Goal: Information Seeking & Learning: Learn about a topic

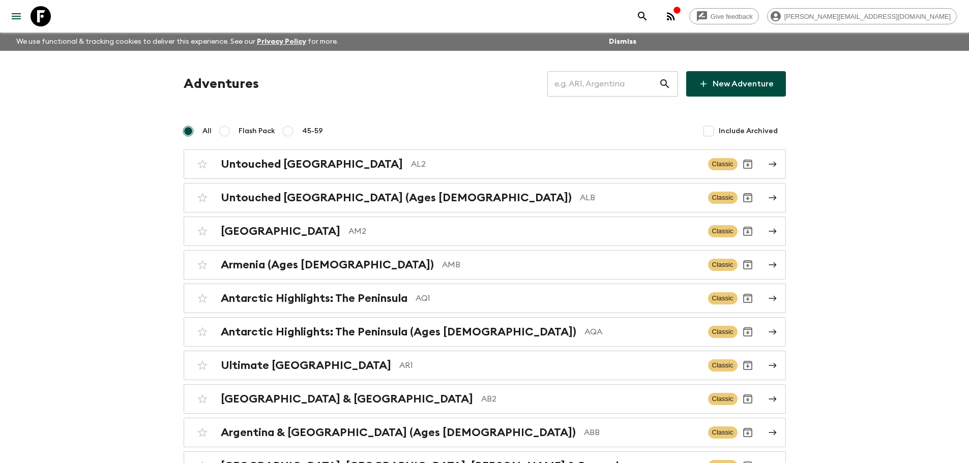
click at [636, 88] on input "text" at bounding box center [602, 84] width 111 height 28
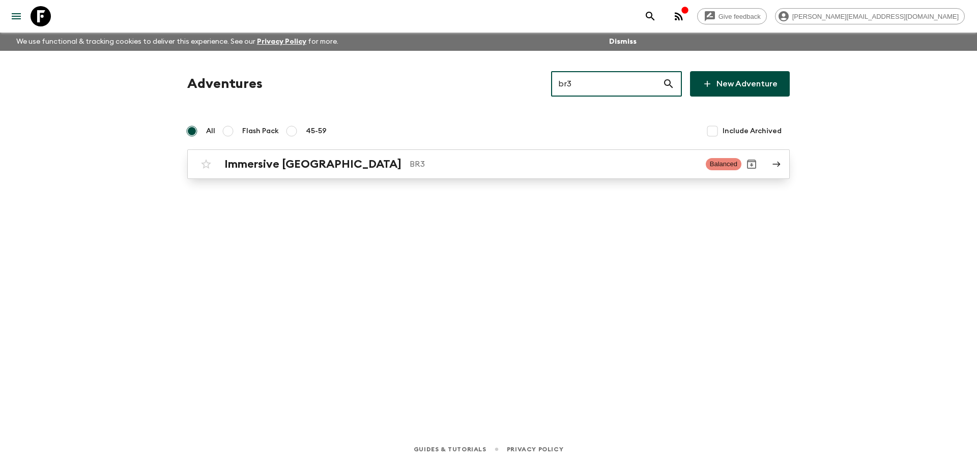
type input "br3"
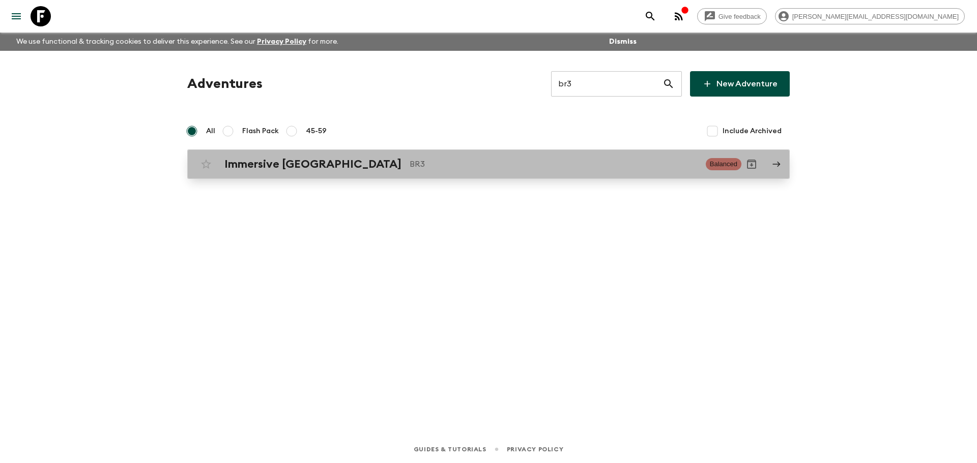
click at [487, 166] on p "BR3" at bounding box center [553, 164] width 288 height 12
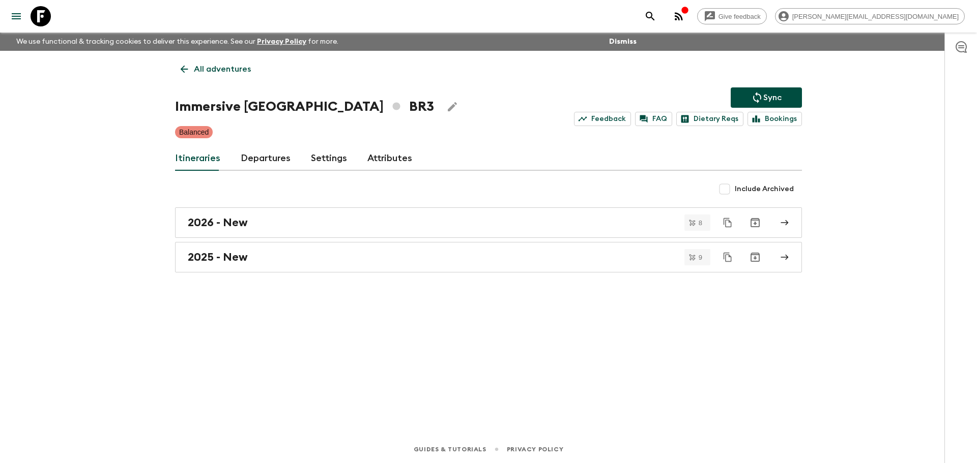
drag, startPoint x: 269, startPoint y: 148, endPoint x: 268, endPoint y: 138, distance: 9.7
click at [269, 148] on link "Departures" at bounding box center [266, 158] width 50 height 24
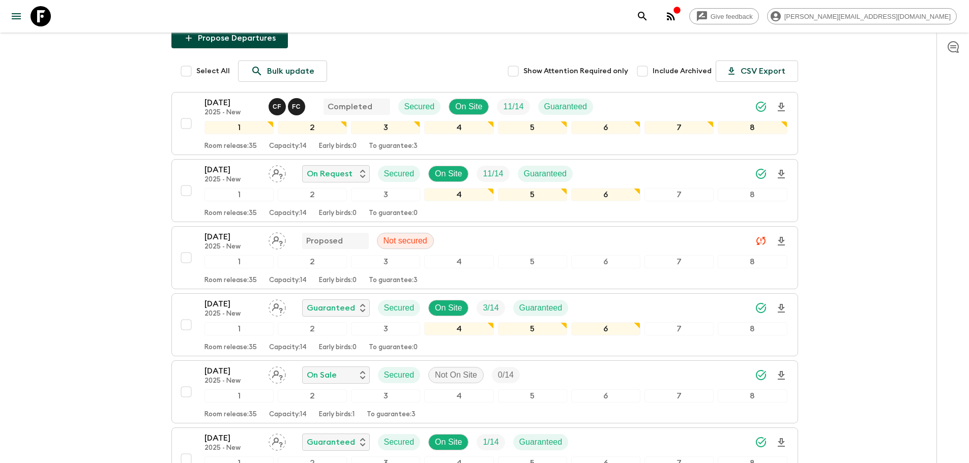
scroll to position [150, 0]
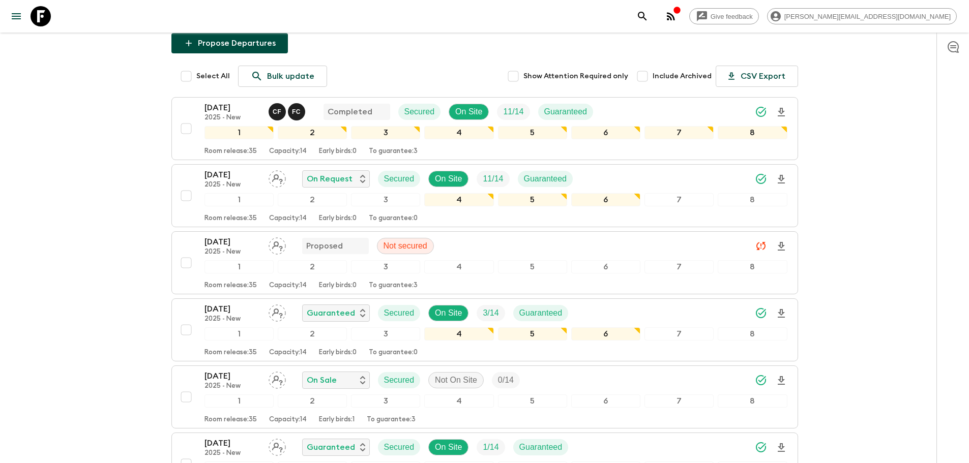
click at [36, 17] on icon at bounding box center [41, 16] width 20 height 20
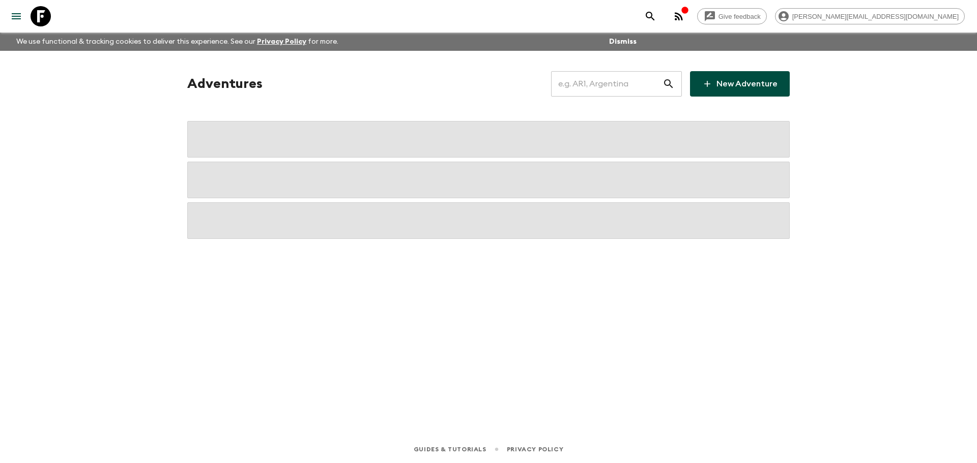
click at [632, 87] on input "text" at bounding box center [606, 84] width 111 height 28
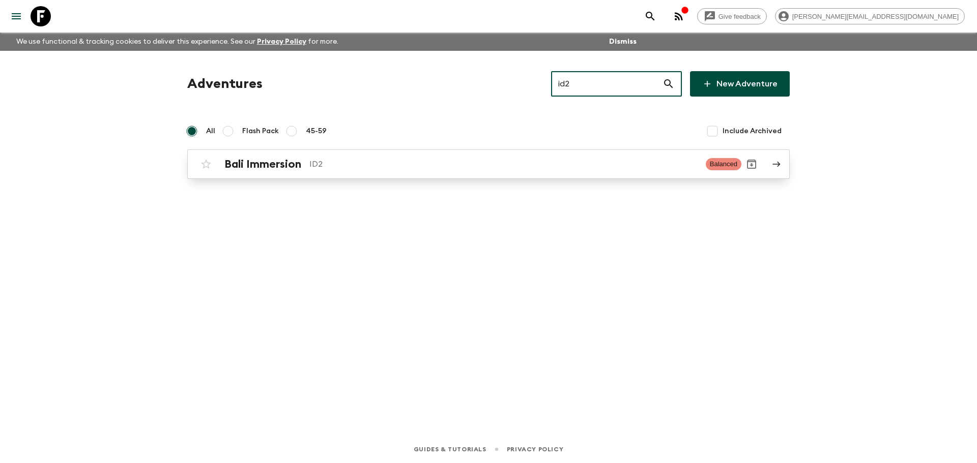
type input "id2"
click at [239, 161] on h2 "Bali Immersion" at bounding box center [262, 164] width 77 height 13
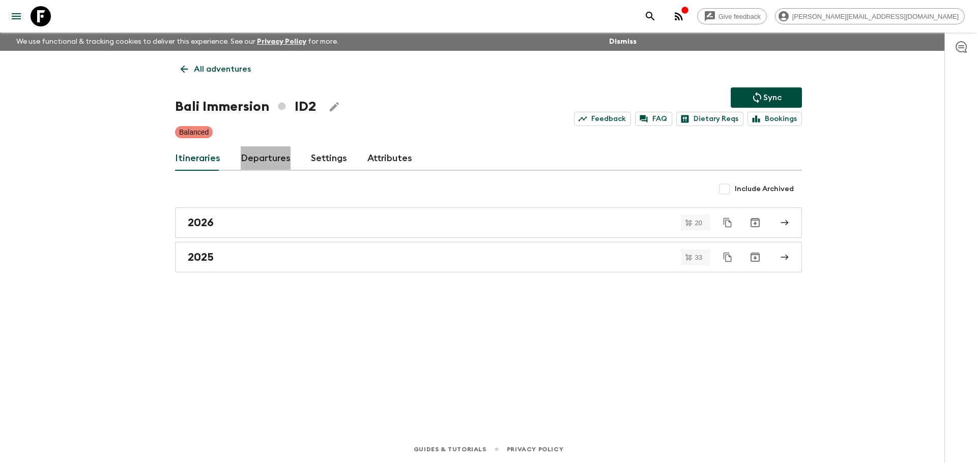
drag, startPoint x: 258, startPoint y: 154, endPoint x: 560, endPoint y: 151, distance: 302.1
click at [257, 154] on link "Departures" at bounding box center [266, 158] width 50 height 24
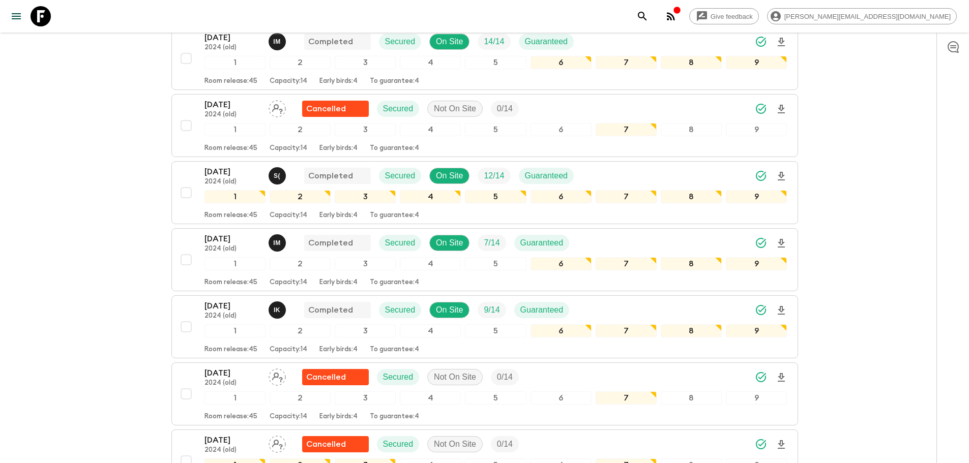
scroll to position [1167, 0]
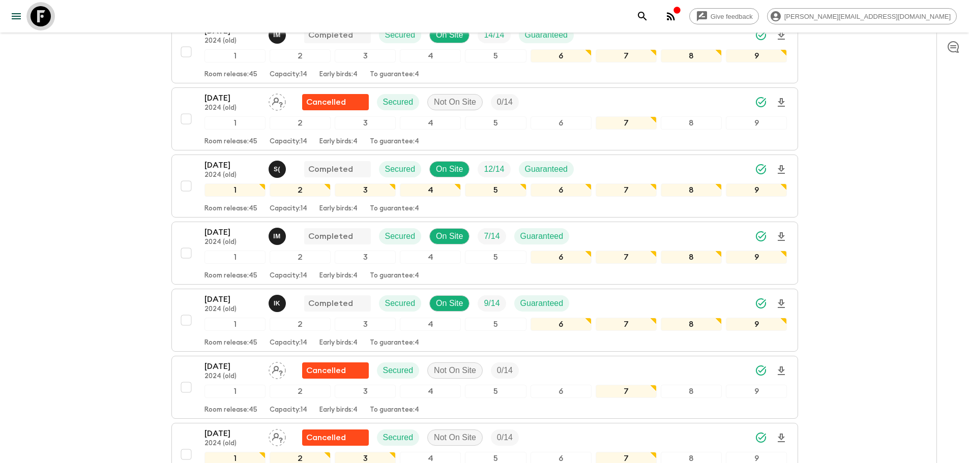
click at [51, 13] on link at bounding box center [40, 16] width 28 height 28
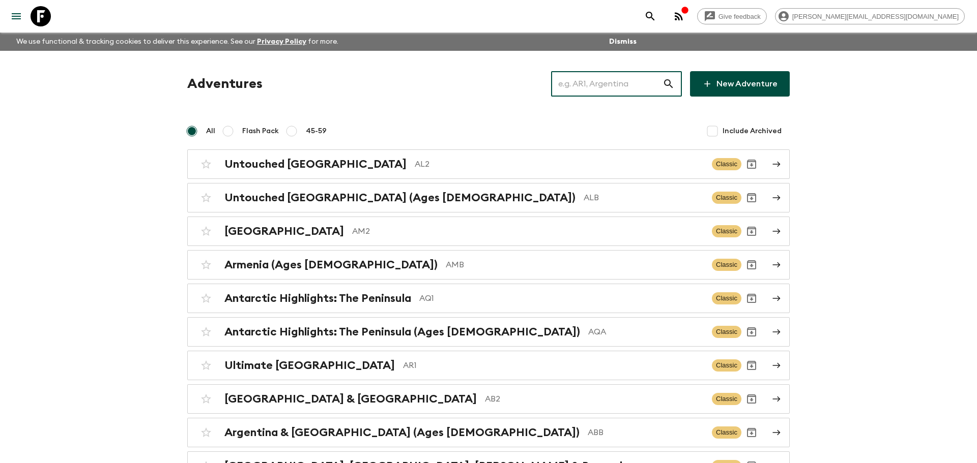
click at [628, 85] on input "text" at bounding box center [606, 84] width 111 height 28
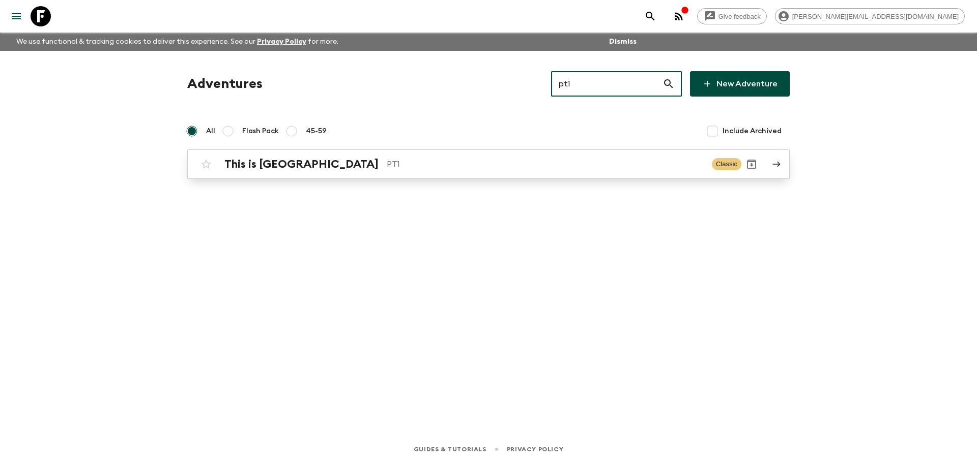
type input "pt1"
click at [550, 155] on div "This is Portugal PT1 Classic" at bounding box center [468, 164] width 545 height 20
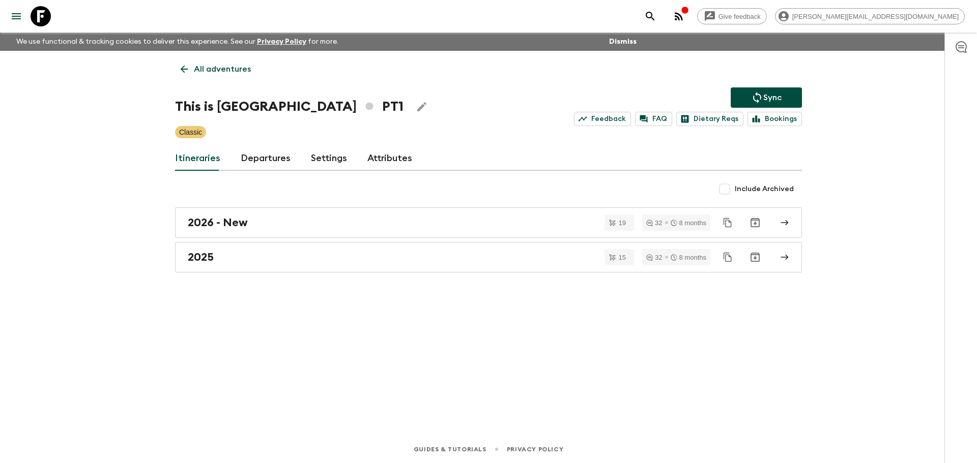
click at [286, 164] on link "Departures" at bounding box center [266, 158] width 50 height 24
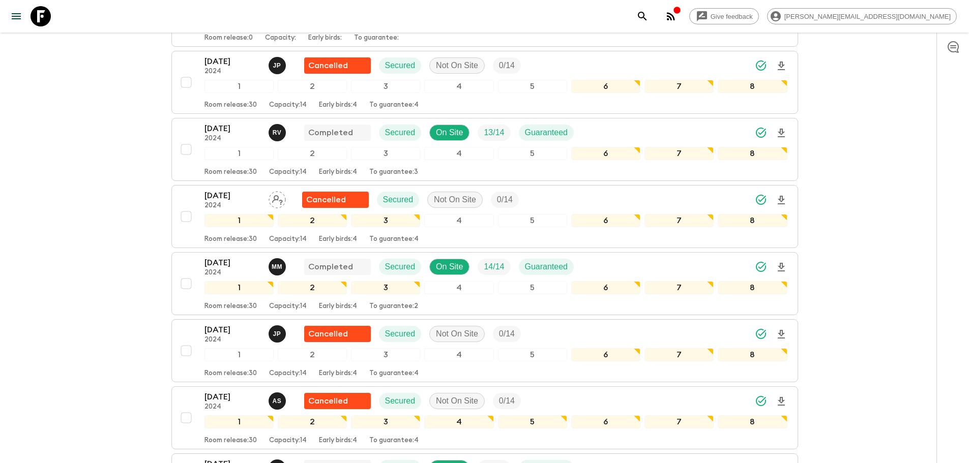
scroll to position [2966, 0]
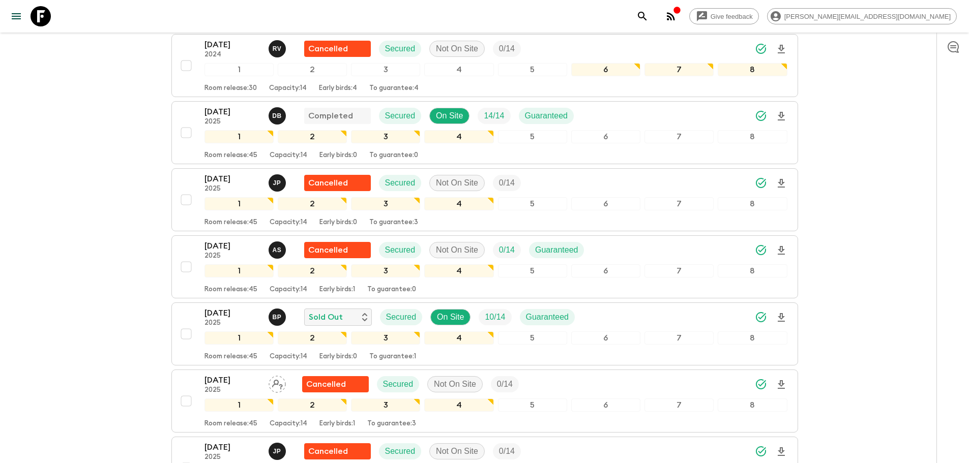
drag, startPoint x: 46, startPoint y: 21, endPoint x: 519, endPoint y: 67, distance: 475.2
click at [46, 21] on icon at bounding box center [41, 16] width 20 height 20
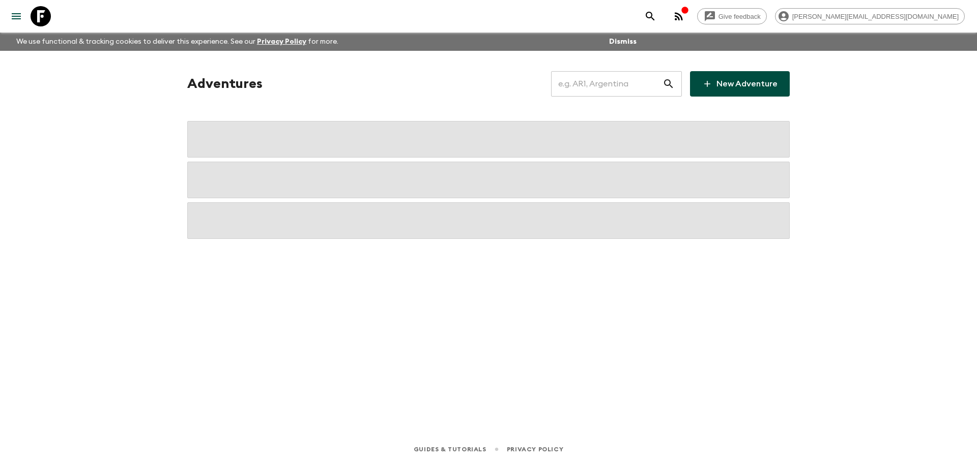
click at [569, 84] on input "text" at bounding box center [606, 84] width 111 height 28
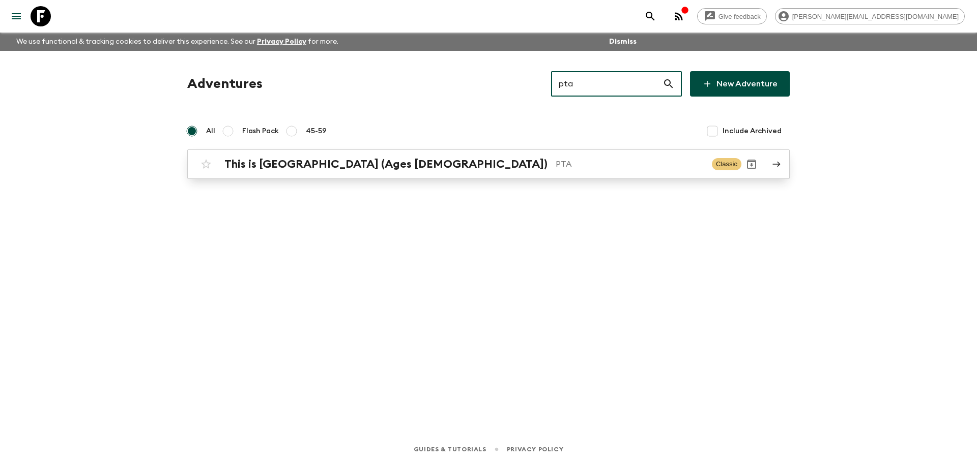
type input "pta"
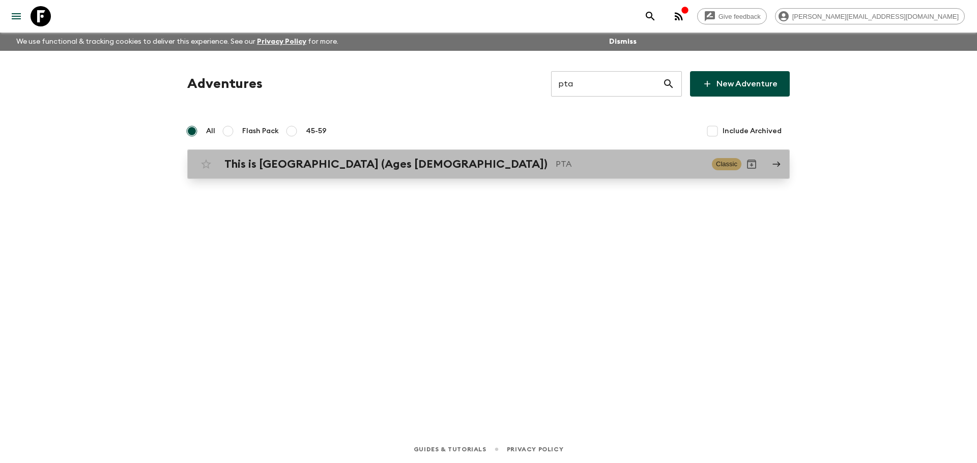
click at [482, 155] on div "This is [GEOGRAPHIC_DATA] (Ages [DEMOGRAPHIC_DATA]) PTA Classic" at bounding box center [468, 164] width 545 height 20
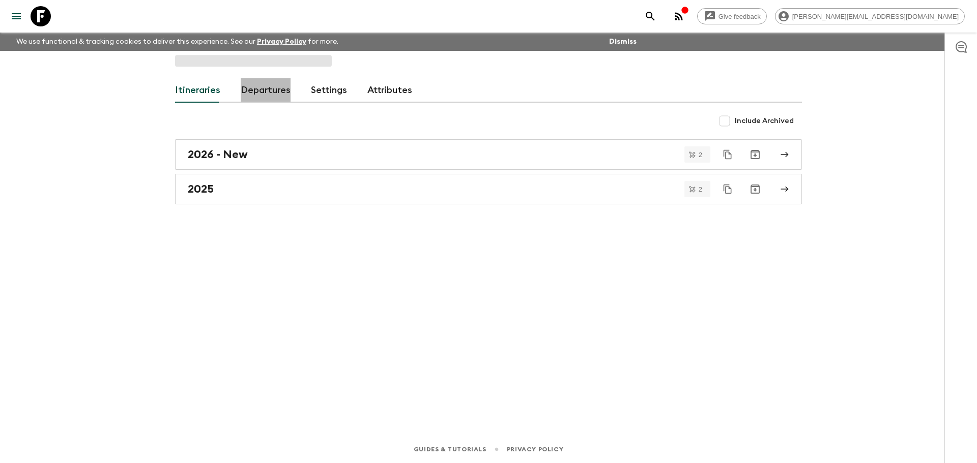
click at [273, 98] on link "Departures" at bounding box center [266, 90] width 50 height 24
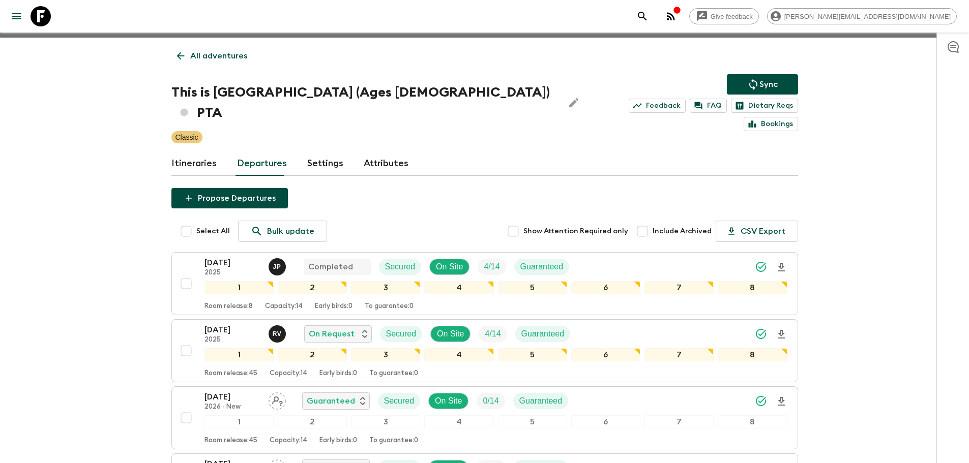
scroll to position [15, 0]
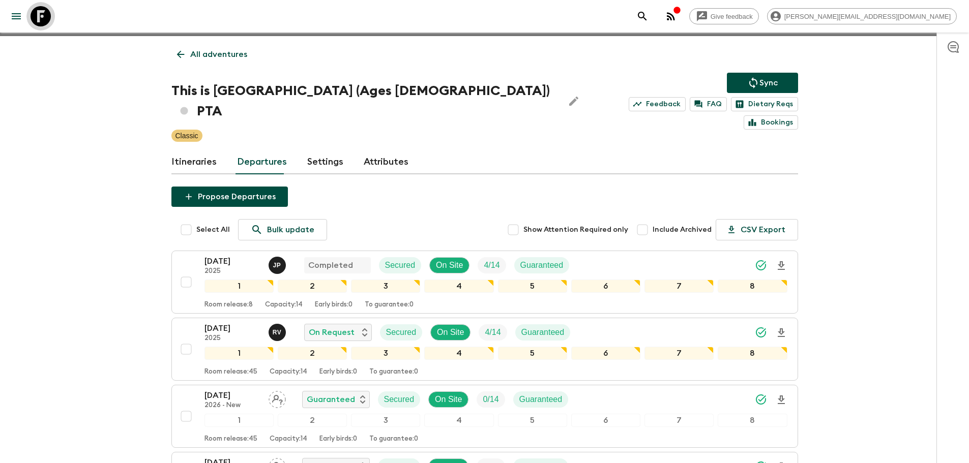
click at [39, 17] on icon at bounding box center [41, 16] width 20 height 20
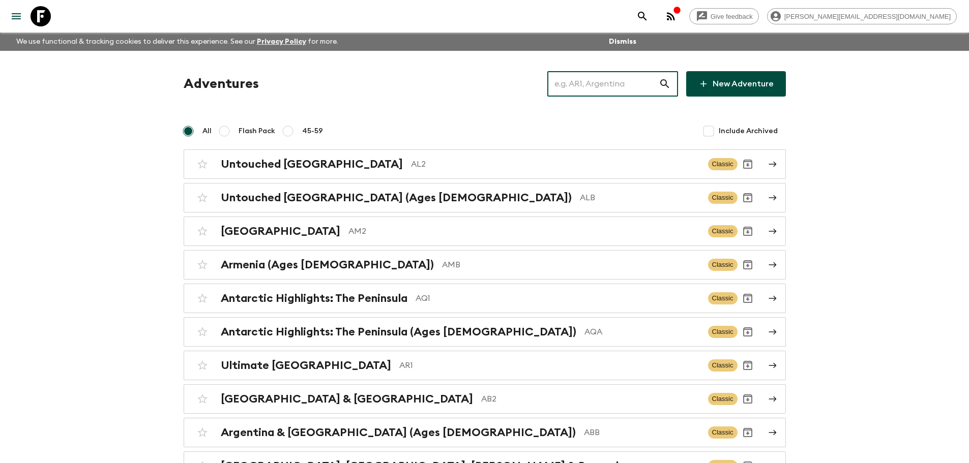
click at [604, 90] on input "text" at bounding box center [602, 84] width 111 height 28
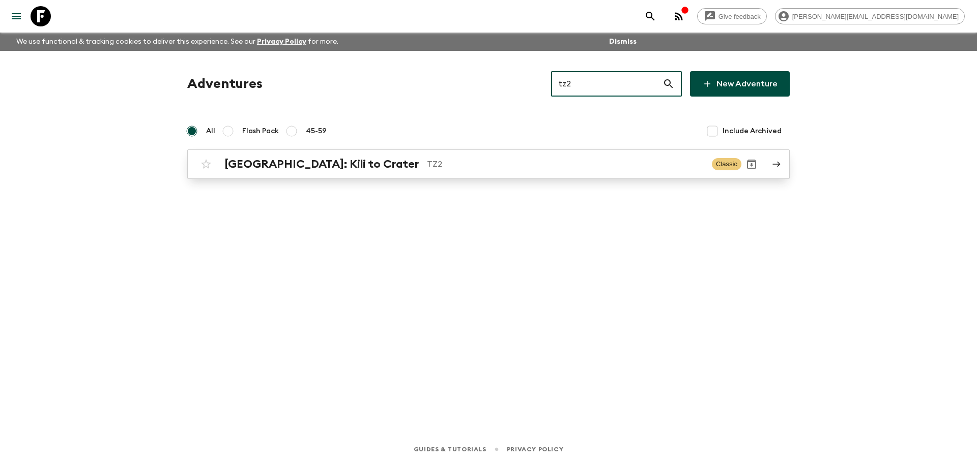
type input "tz2"
click at [490, 160] on p "TZ2" at bounding box center [565, 164] width 277 height 12
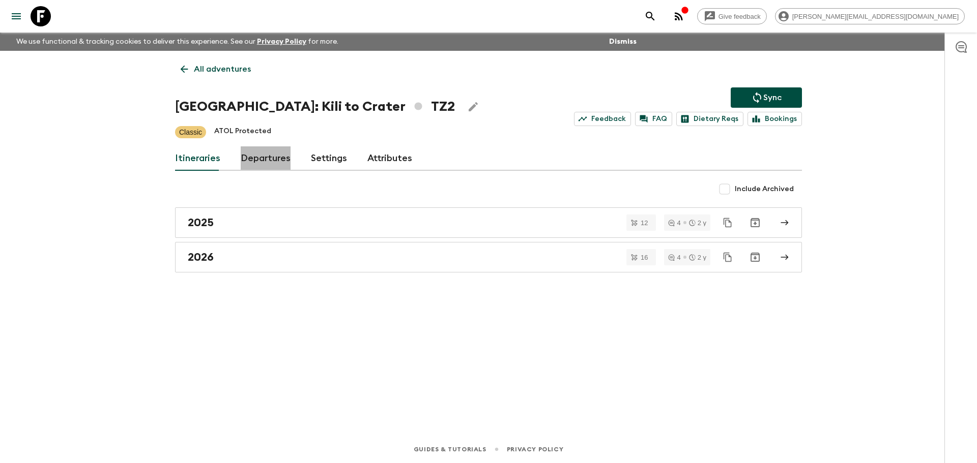
click at [285, 157] on link "Departures" at bounding box center [266, 158] width 50 height 24
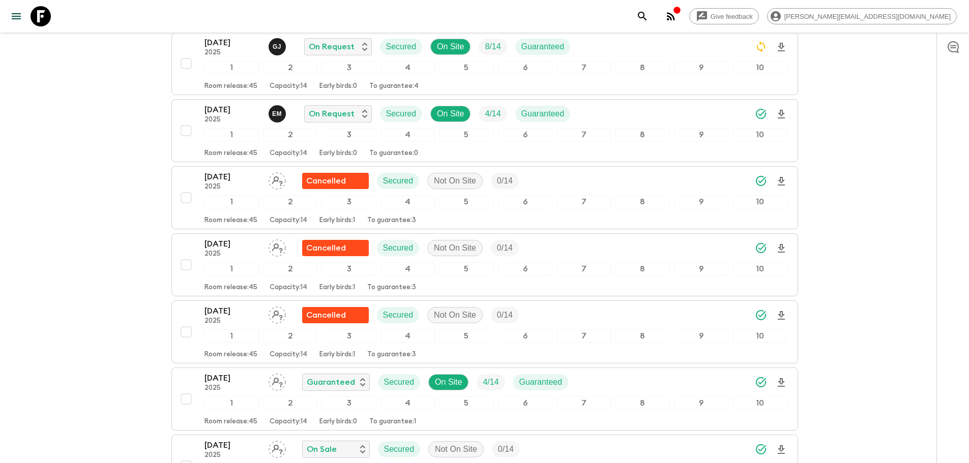
scroll to position [1349, 0]
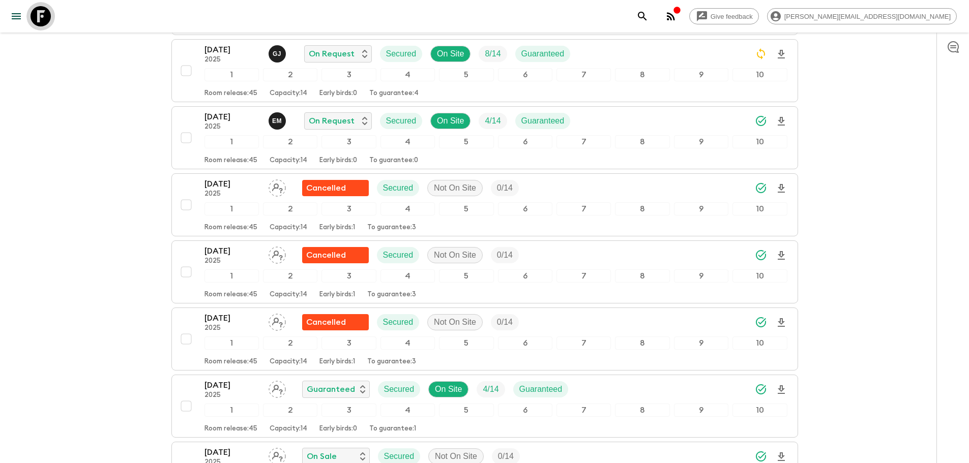
click at [41, 14] on icon at bounding box center [41, 16] width 20 height 20
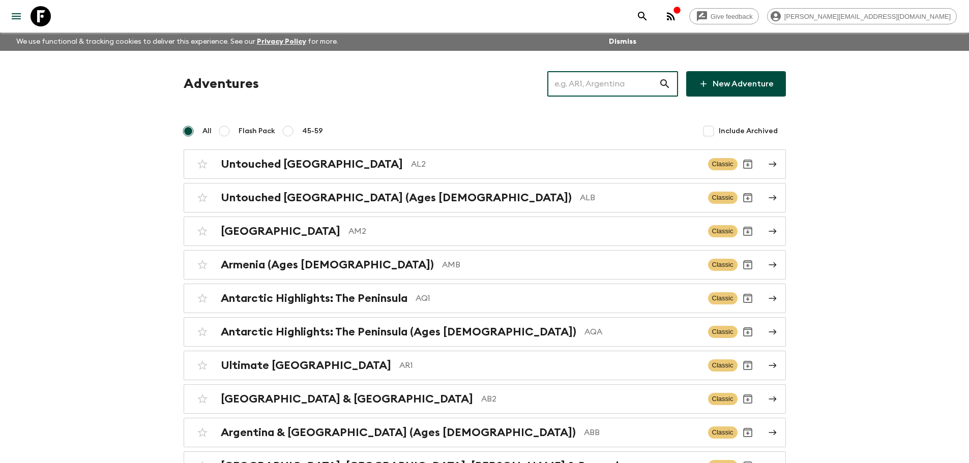
click at [591, 79] on input "text" at bounding box center [602, 84] width 111 height 28
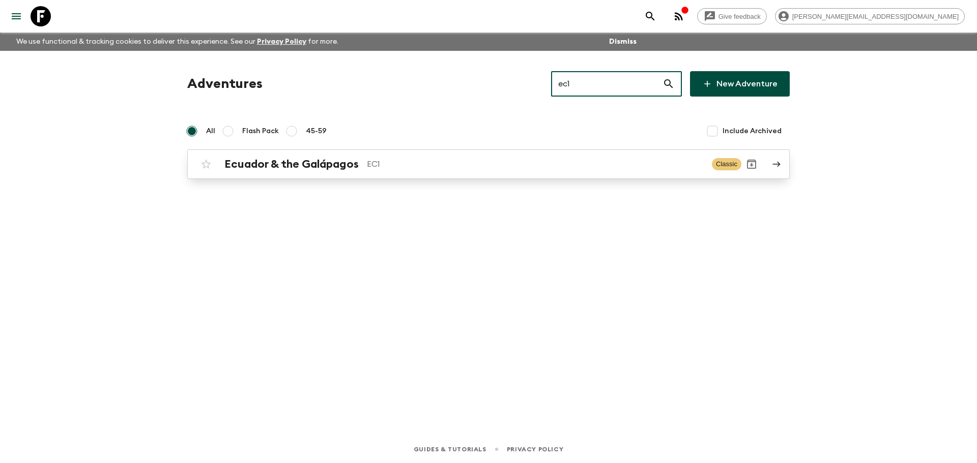
type input "ec1"
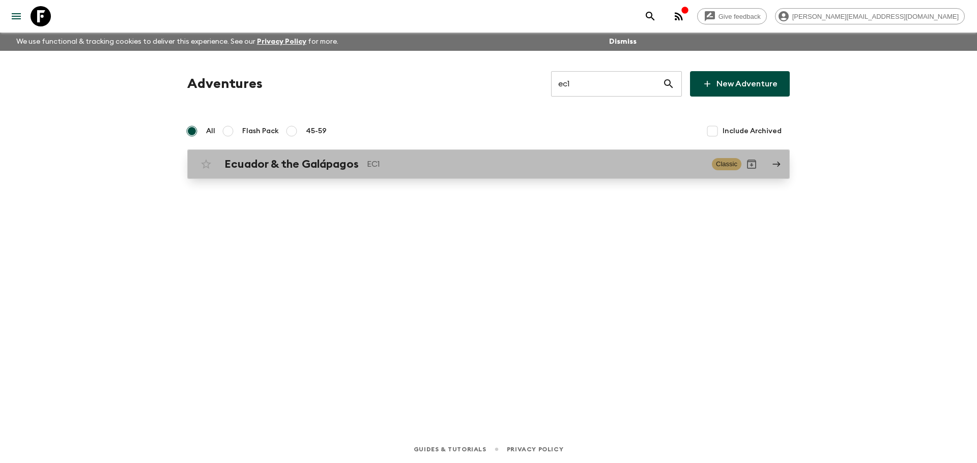
click at [492, 160] on p "EC1" at bounding box center [535, 164] width 337 height 12
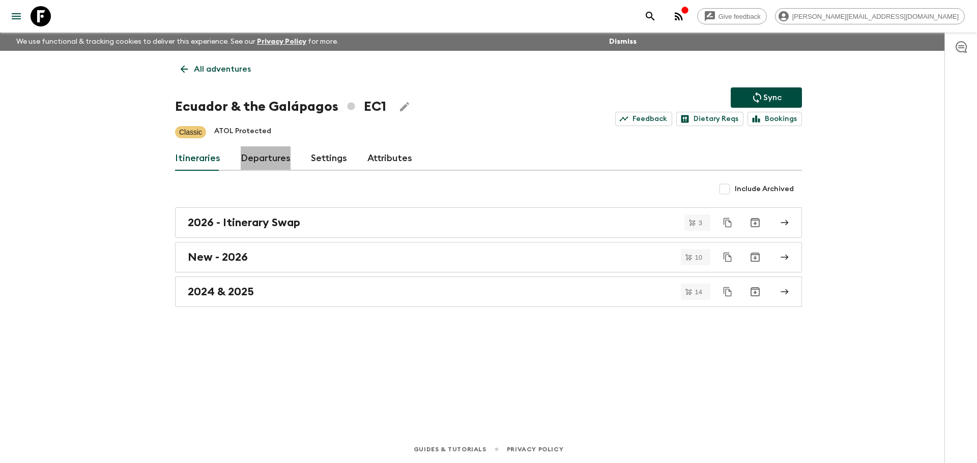
click at [284, 160] on link "Departures" at bounding box center [266, 158] width 50 height 24
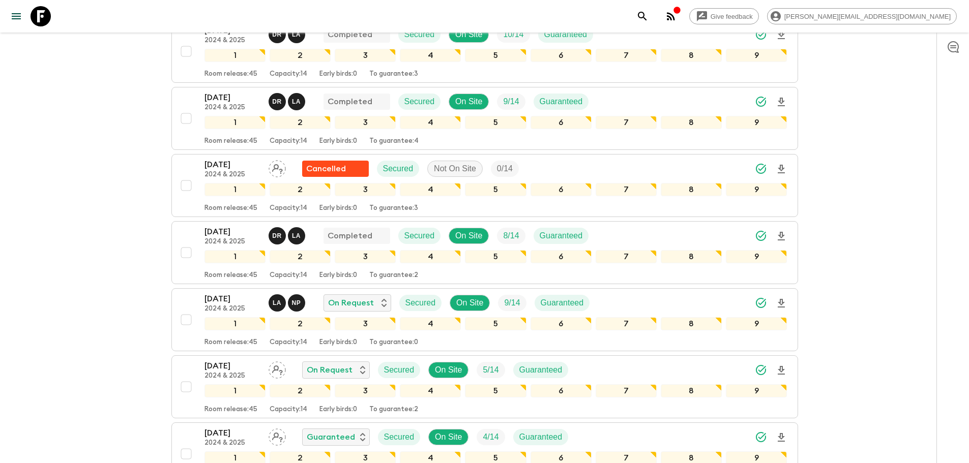
scroll to position [721, 0]
